Goal: Information Seeking & Learning: Learn about a topic

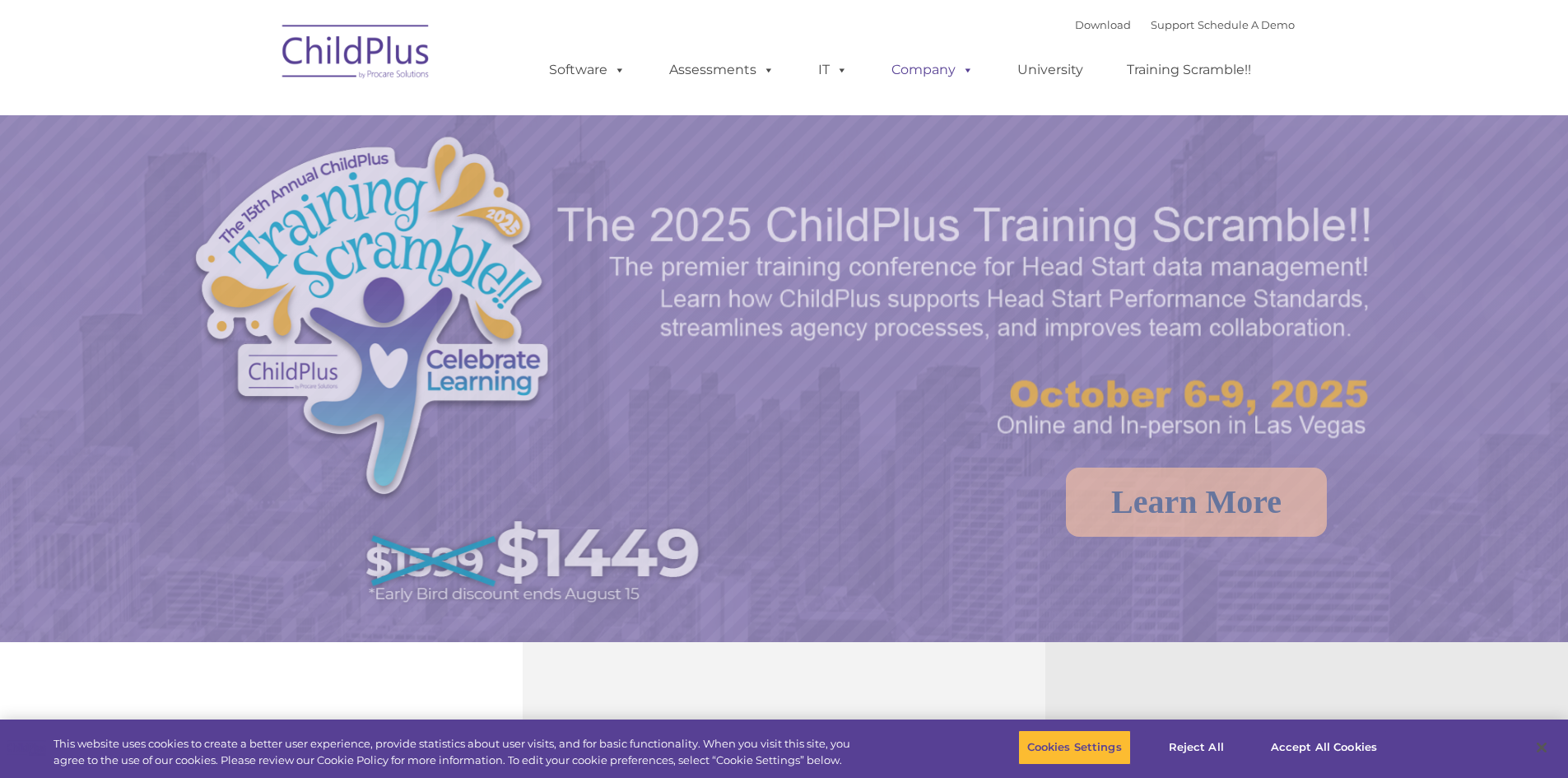
select select "MEDIUM"
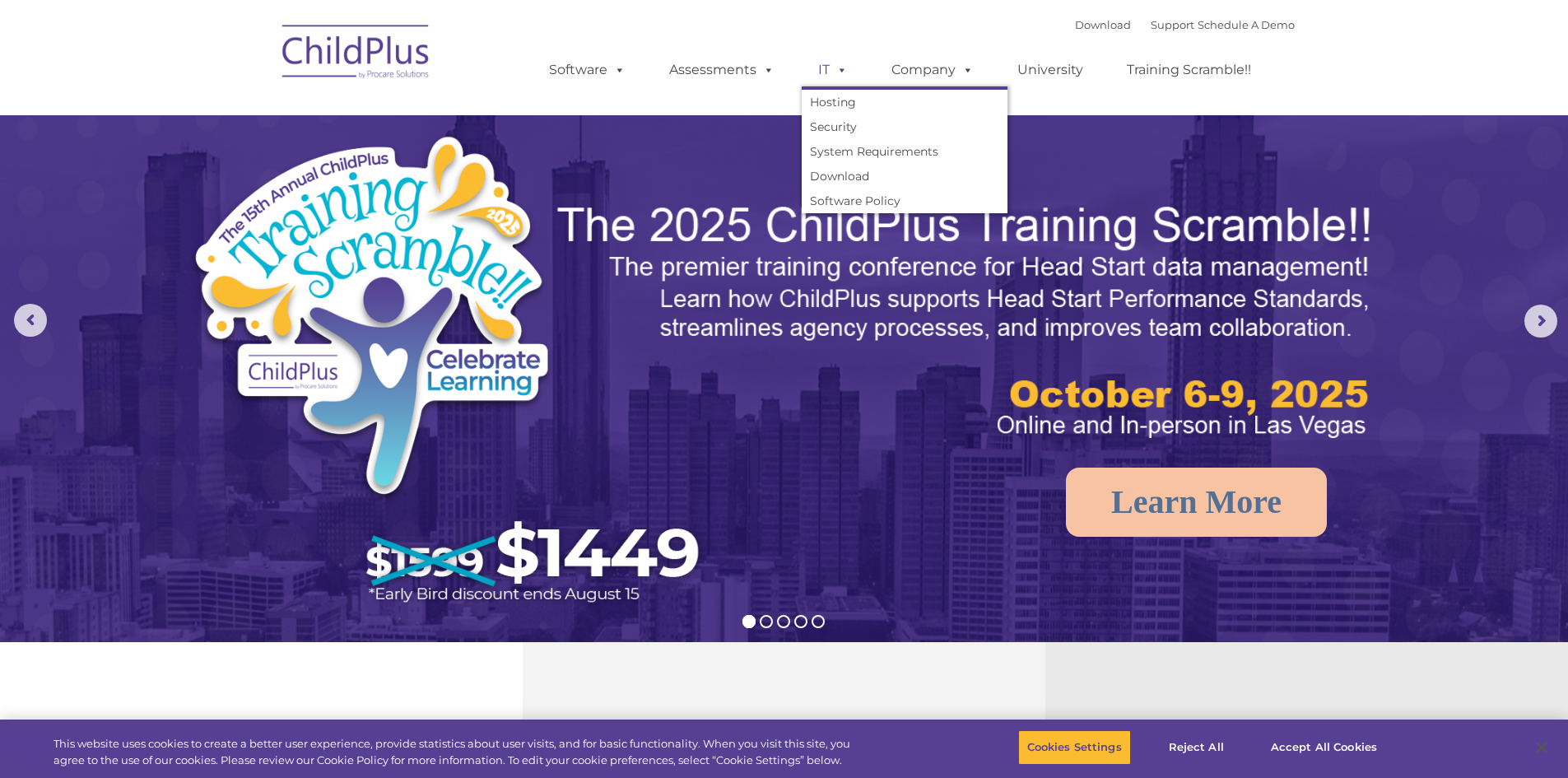
click at [830, 71] on span at bounding box center [839, 69] width 18 height 16
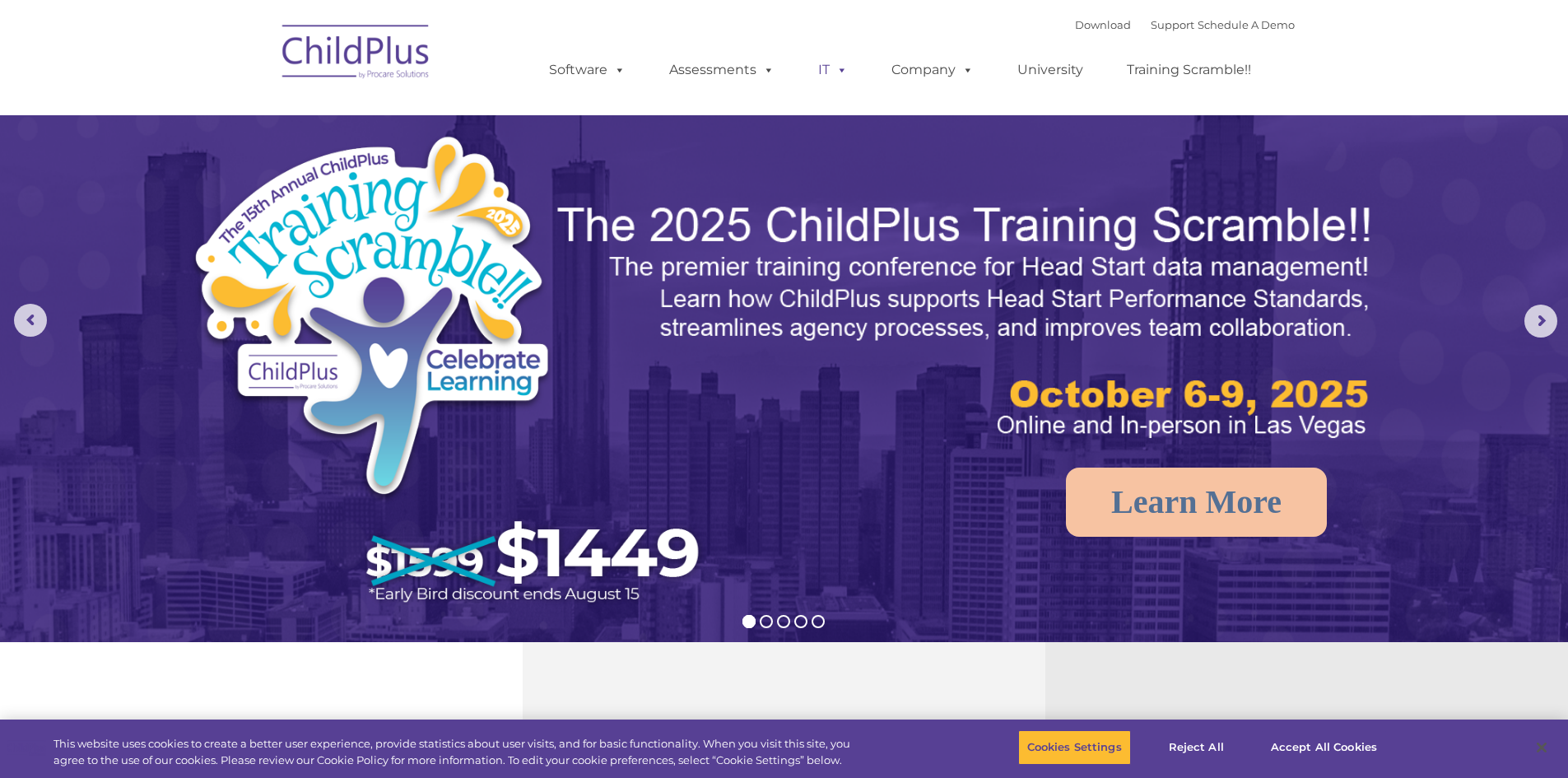
click at [846, 67] on span at bounding box center [839, 69] width 18 height 16
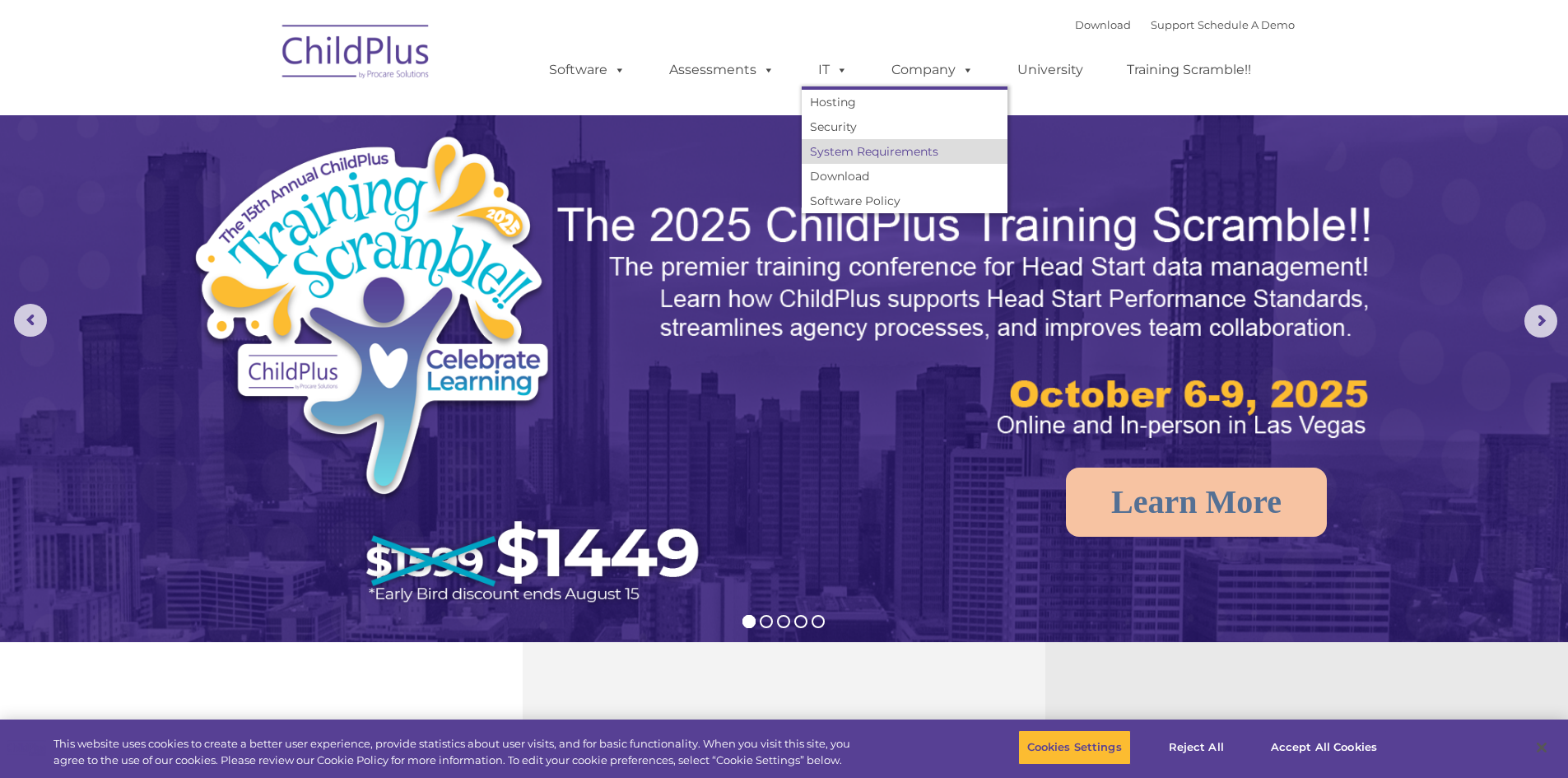
click at [872, 155] on link "System Requirements" at bounding box center [904, 151] width 206 height 25
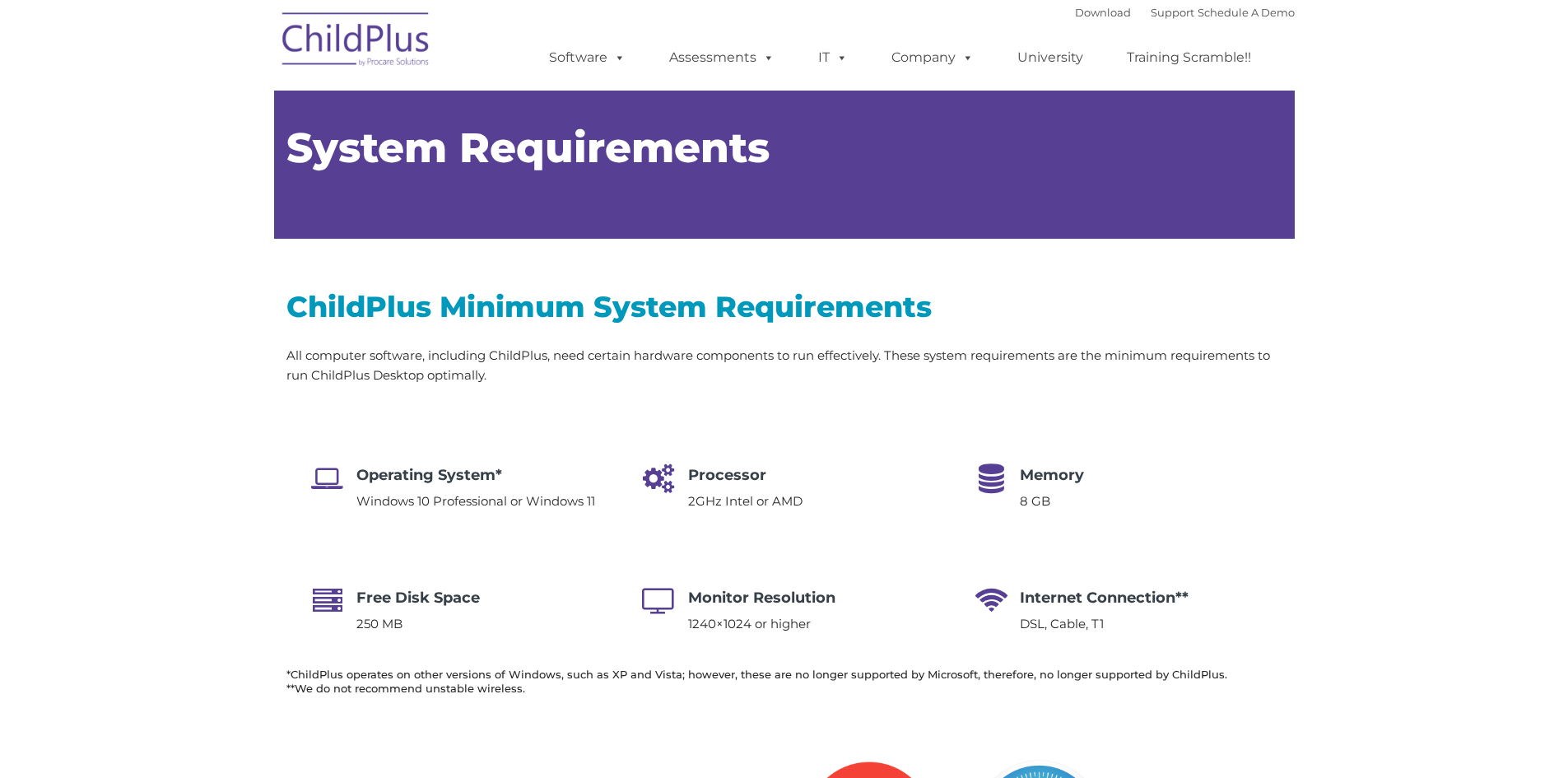
type input ""
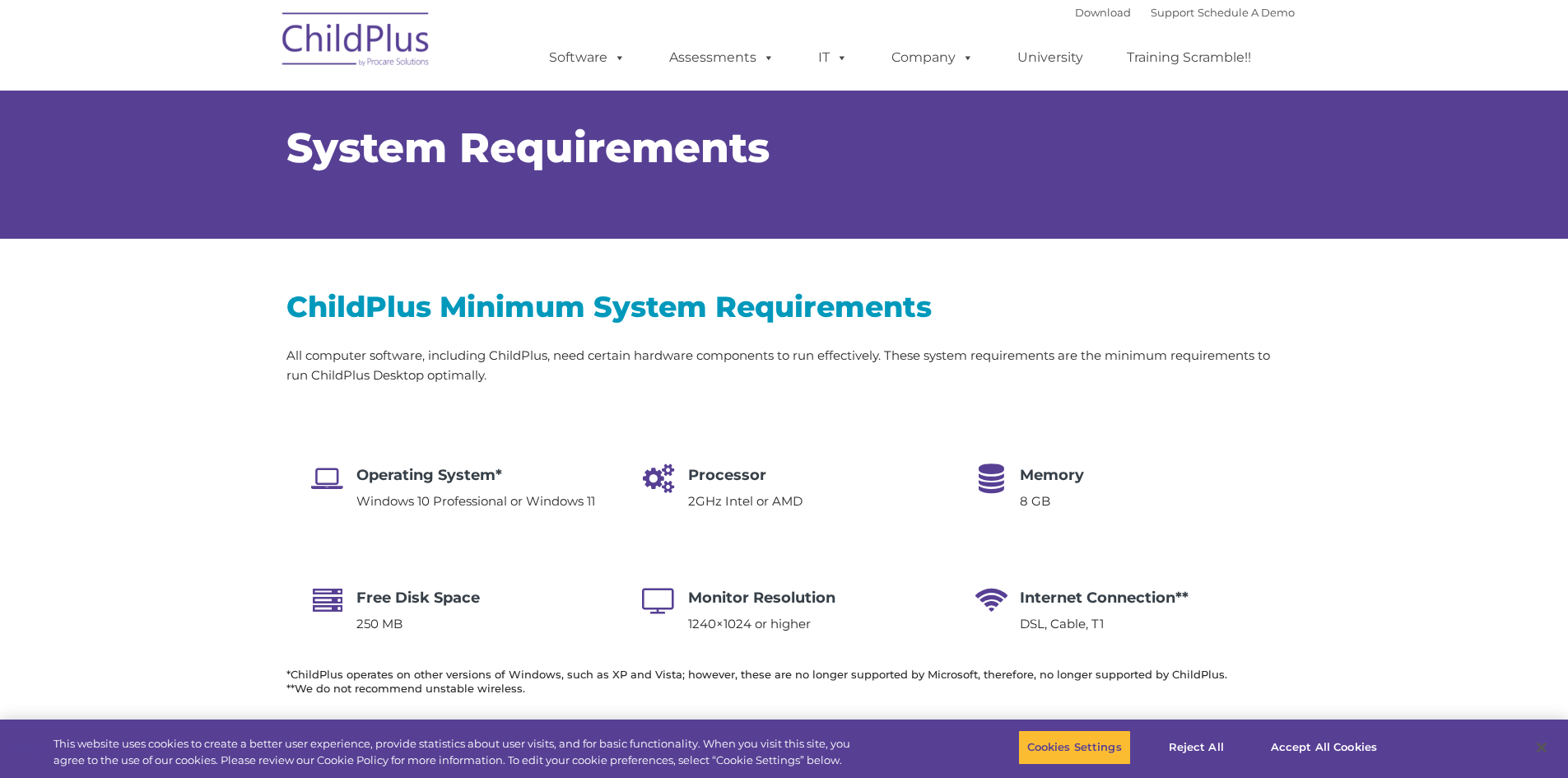
select select "MEDIUM"
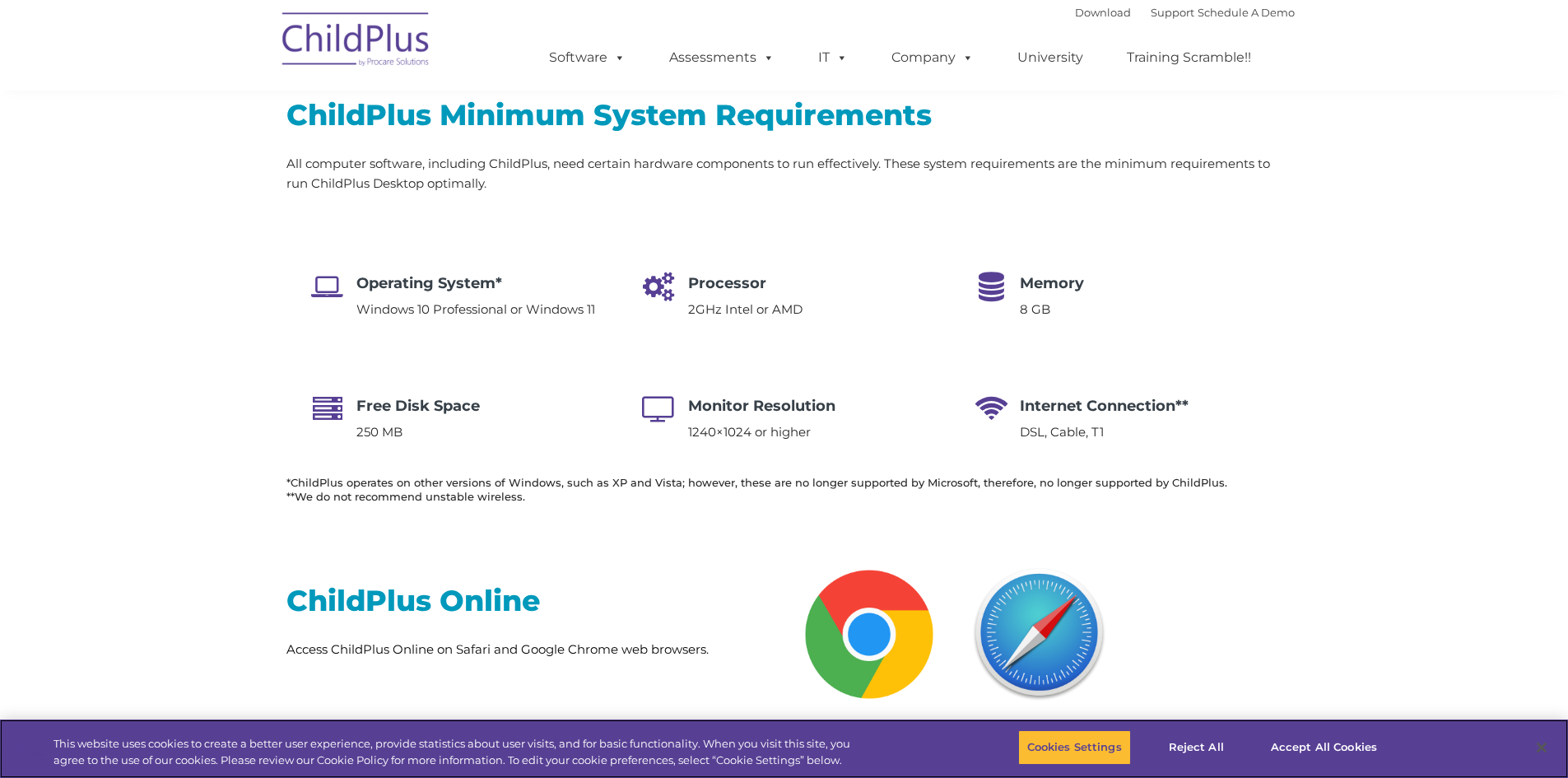
scroll to position [201, 0]
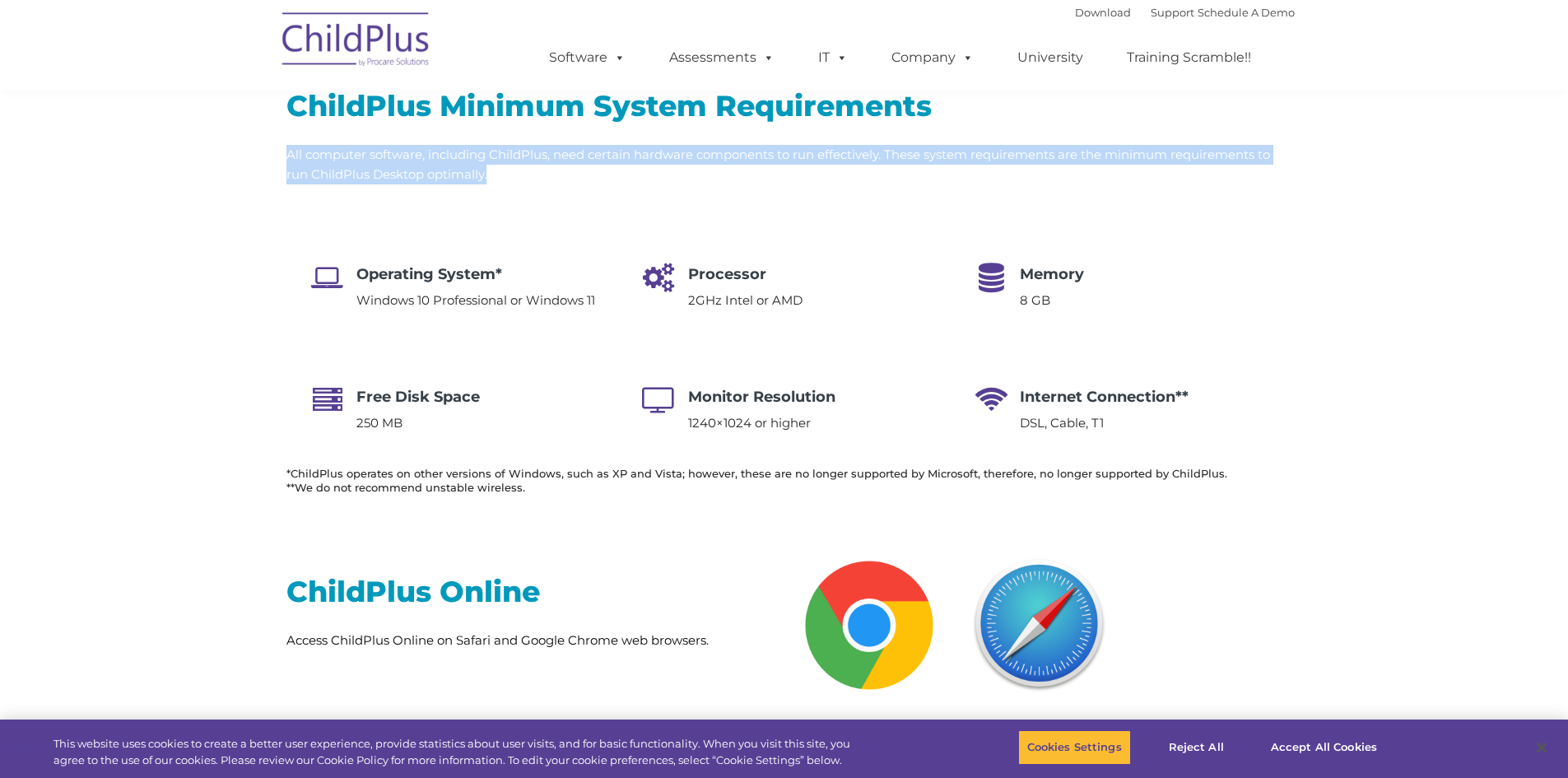
drag, startPoint x: 256, startPoint y: 144, endPoint x: 512, endPoint y: 184, distance: 259.1
click at [512, 184] on div "ChildPlus Minimum System Requirements All computer software, including ChildPlu…" at bounding box center [784, 280] width 1568 height 485
click at [512, 184] on div "ChildPlus Minimum System Requirements All computer software, including ChildPlu…" at bounding box center [784, 290] width 996 height 407
drag, startPoint x: 512, startPoint y: 174, endPoint x: 276, endPoint y: 158, distance: 236.5
click at [276, 158] on div "ChildPlus Minimum System Requirements All computer software, including ChildPlu…" at bounding box center [785, 280] width 1021 height 485
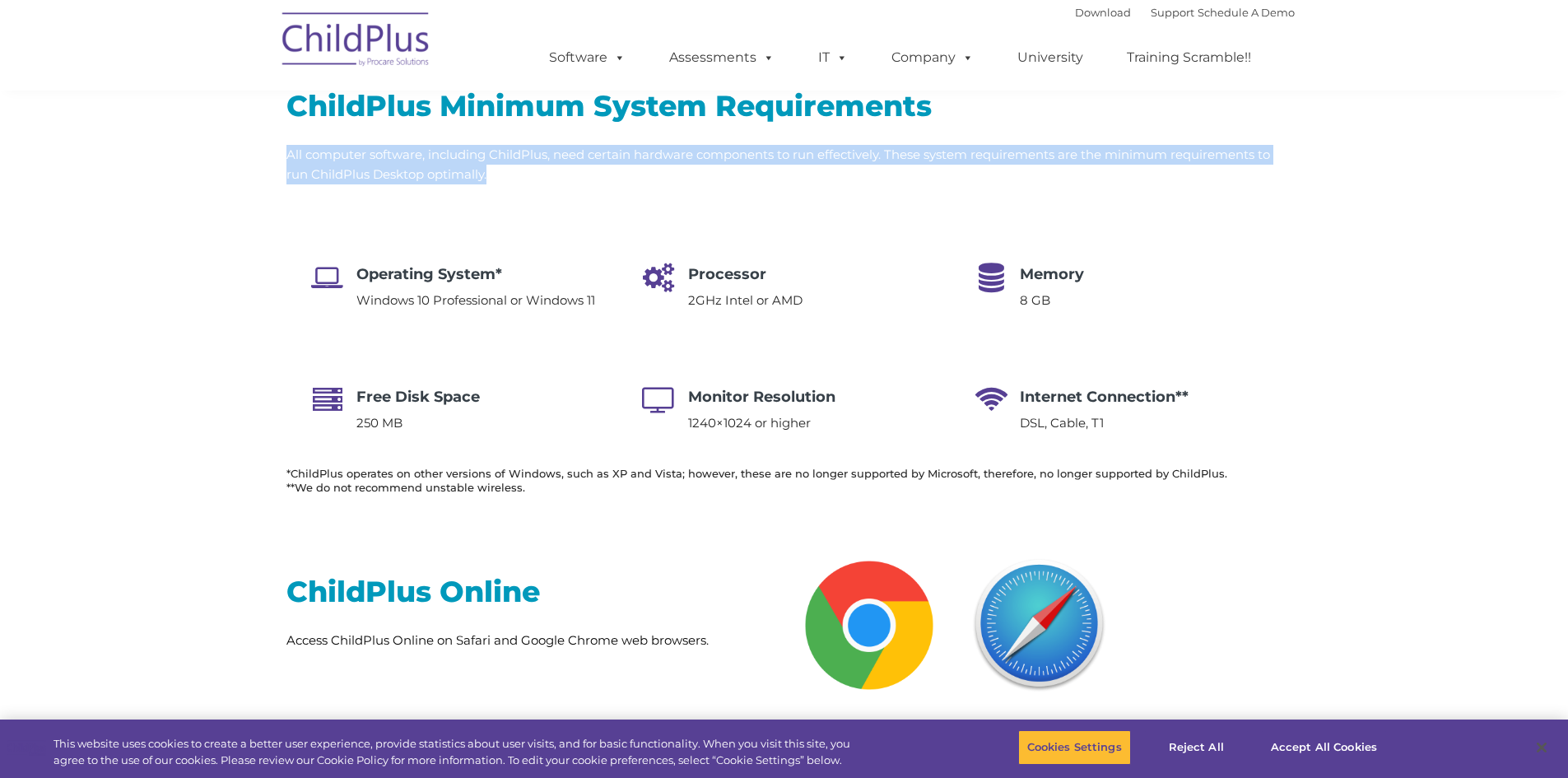
click at [276, 155] on div "ChildPlus Minimum System Requirements All computer software, including ChildPlu…" at bounding box center [785, 280] width 1021 height 485
click at [276, 148] on div "ChildPlus Minimum System Requirements All computer software, including ChildPlu…" at bounding box center [785, 280] width 1021 height 485
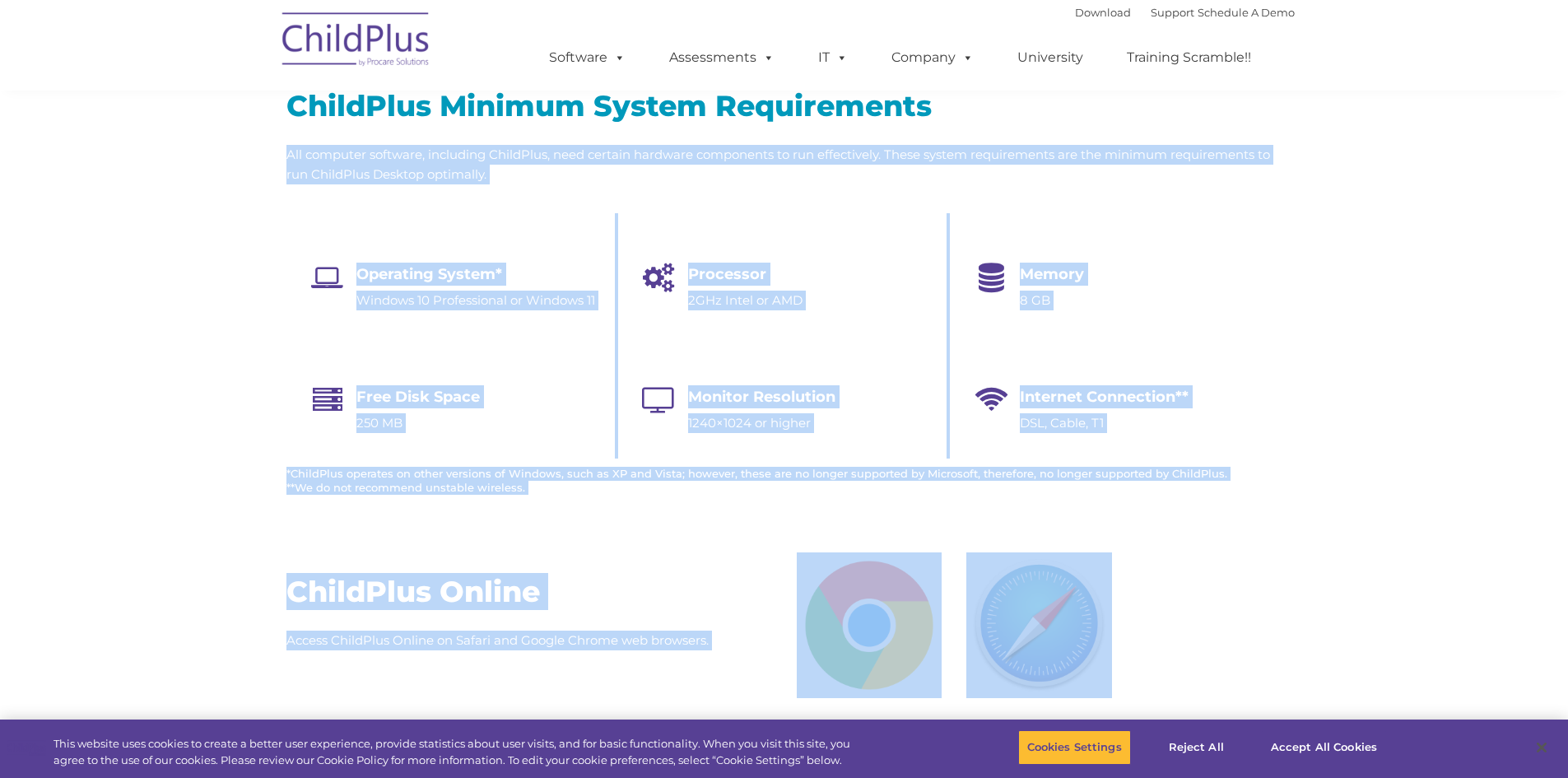
drag, startPoint x: 281, startPoint y: 143, endPoint x: 1253, endPoint y: 606, distance: 1076.6
click at [1253, 607] on div "ChildPlus Online Access ChildPlus Online on Safari and Google Chrome web browse…" at bounding box center [784, 625] width 1568 height 203
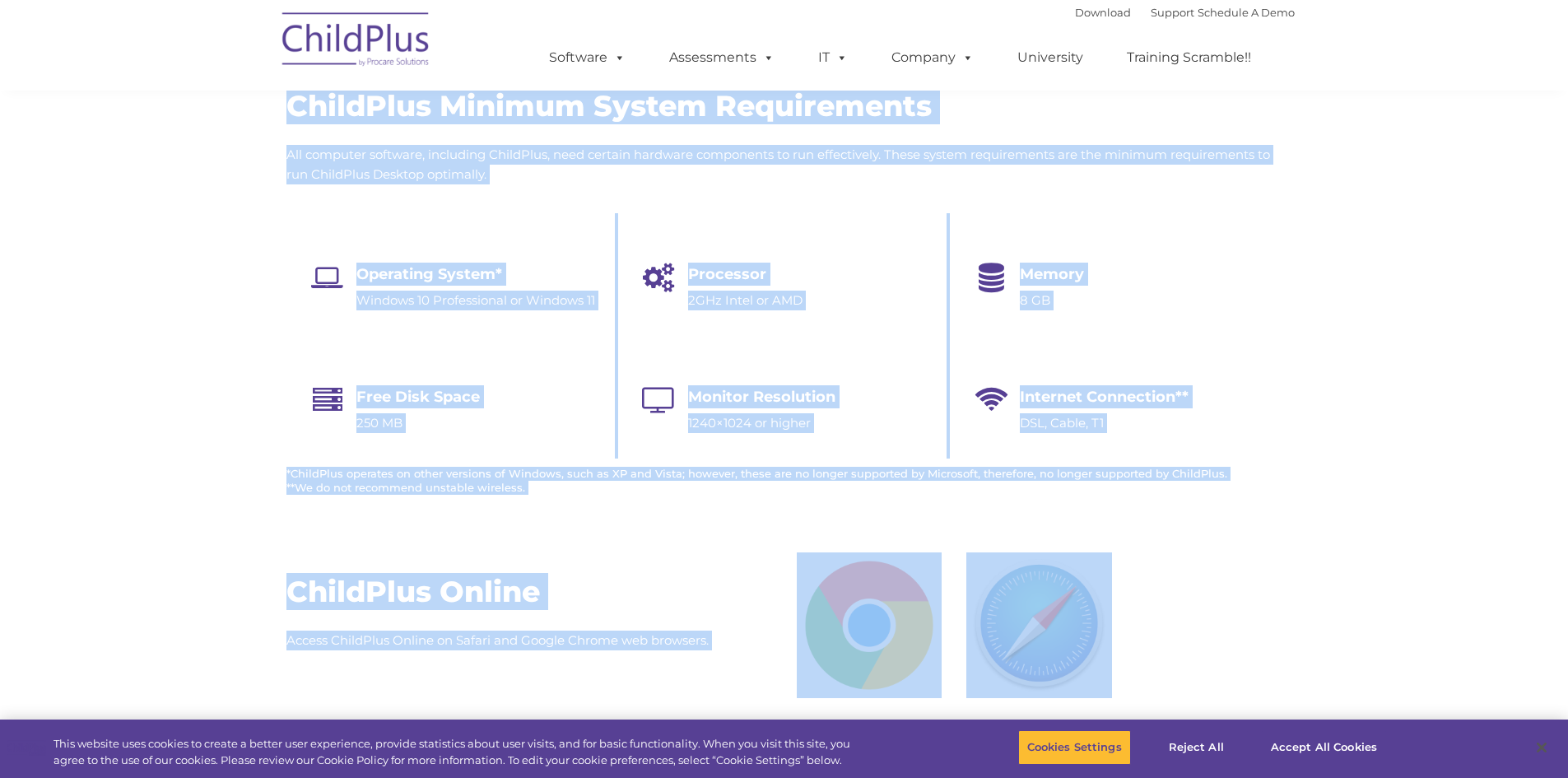
drag, startPoint x: 1224, startPoint y: 622, endPoint x: 161, endPoint y: 106, distance: 1181.6
click at [194, 178] on div "ChildPlus Minimum System Requirements All computer software, including ChildPlu…" at bounding box center [784, 280] width 1568 height 485
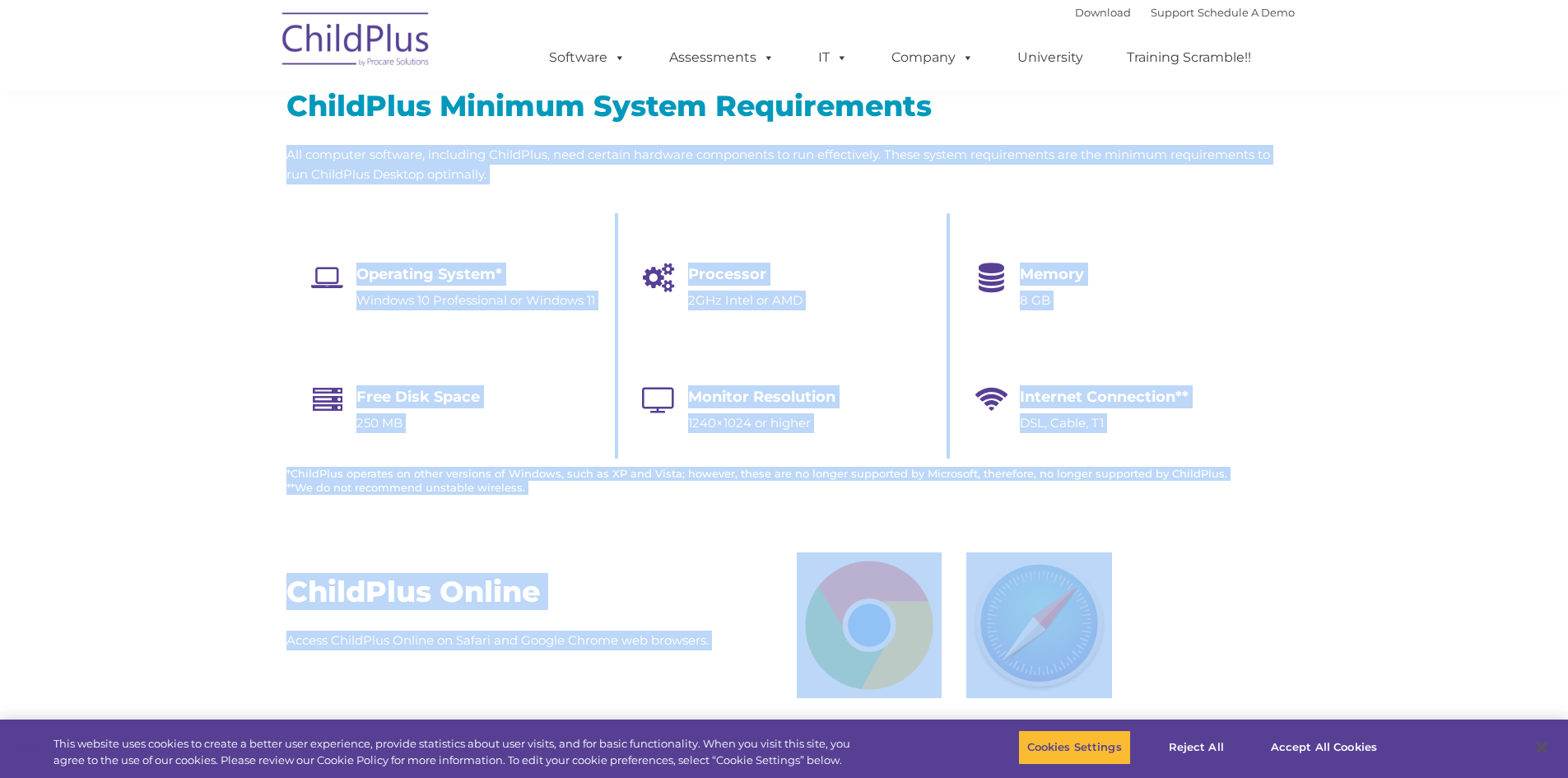
drag, startPoint x: 237, startPoint y: 154, endPoint x: 1298, endPoint y: 650, distance: 1171.2
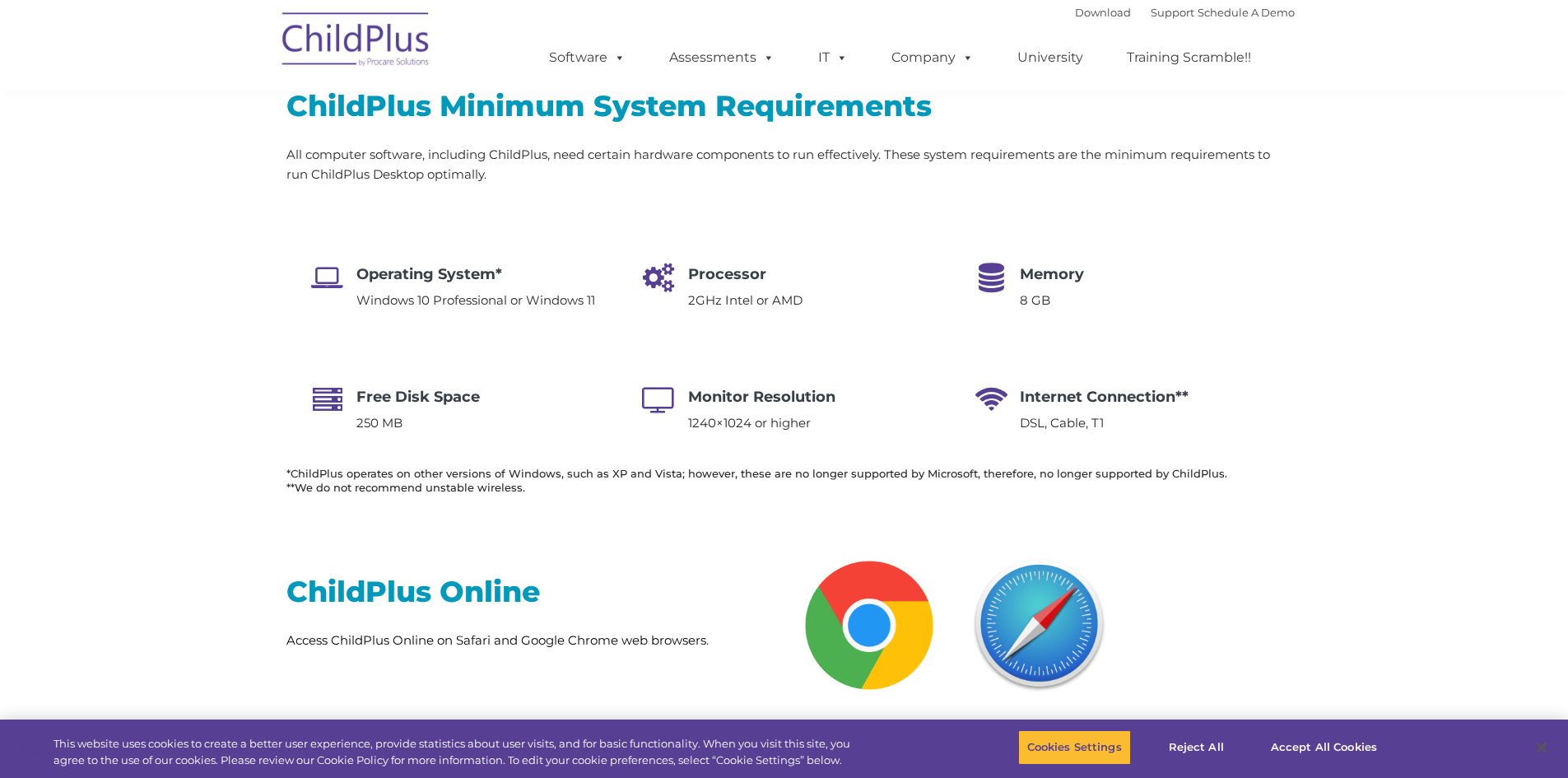
click at [204, 103] on div "ChildPlus Minimum System Requirements All computer software, including ChildPlu…" at bounding box center [784, 280] width 1568 height 485
